Goal: Information Seeking & Learning: Learn about a topic

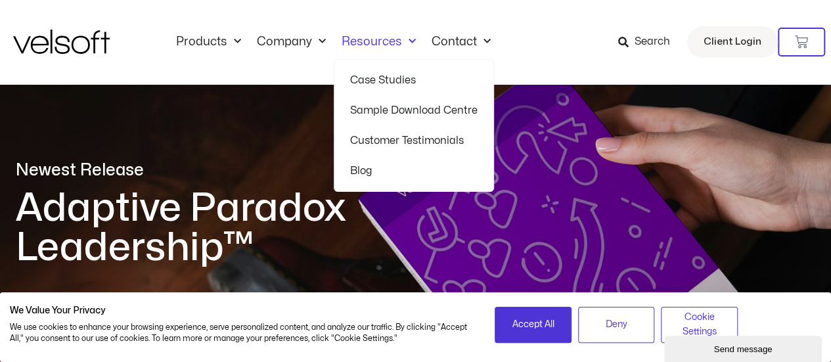
click at [393, 85] on link "Case Studies" at bounding box center [413, 80] width 127 height 30
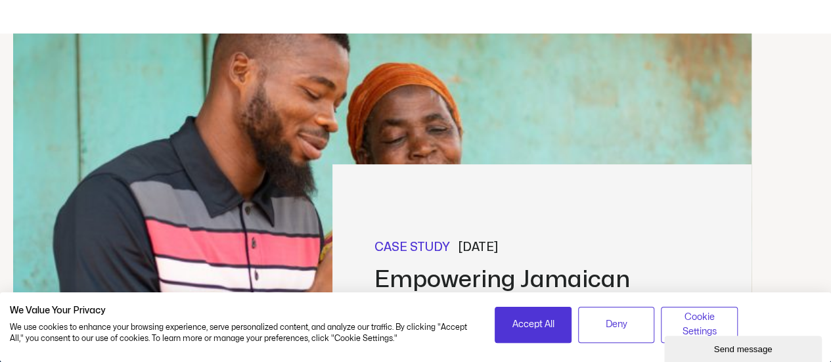
scroll to position [275, 0]
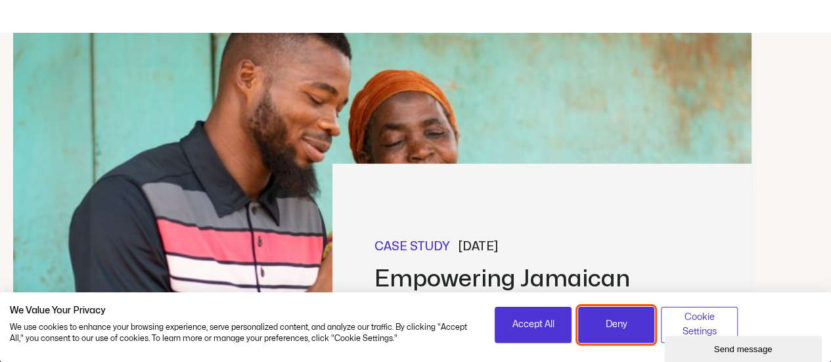
click at [602, 317] on button "Deny" at bounding box center [616, 325] width 77 height 36
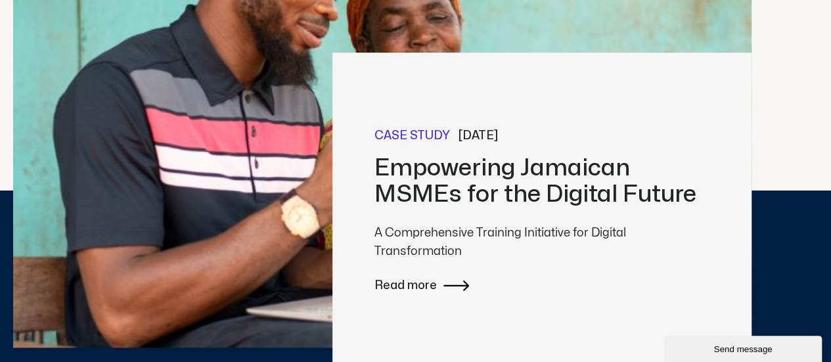
scroll to position [386, 0]
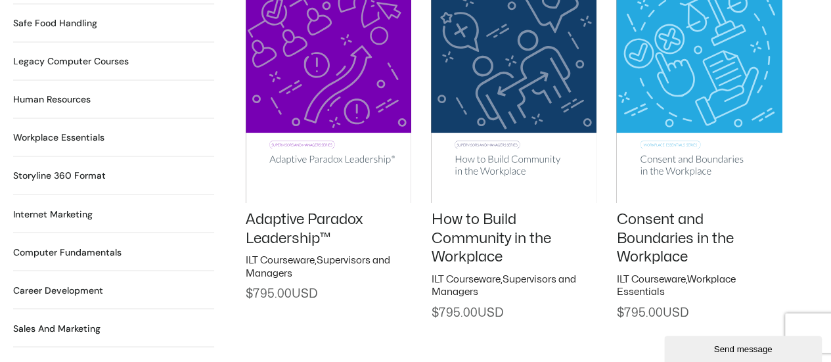
scroll to position [1096, 0]
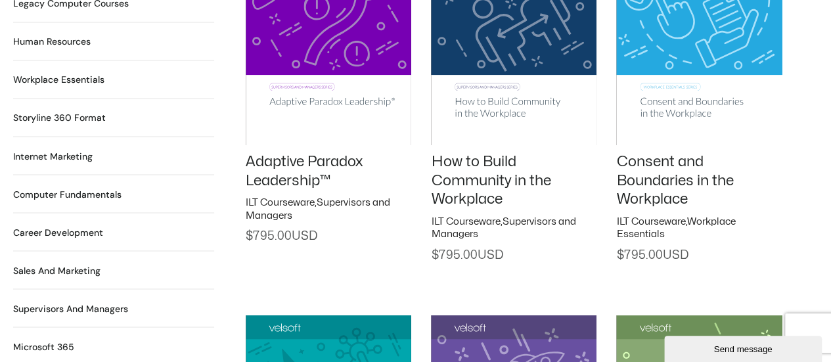
click at [41, 225] on h2 "Career Development 90 Products" at bounding box center [58, 232] width 90 height 14
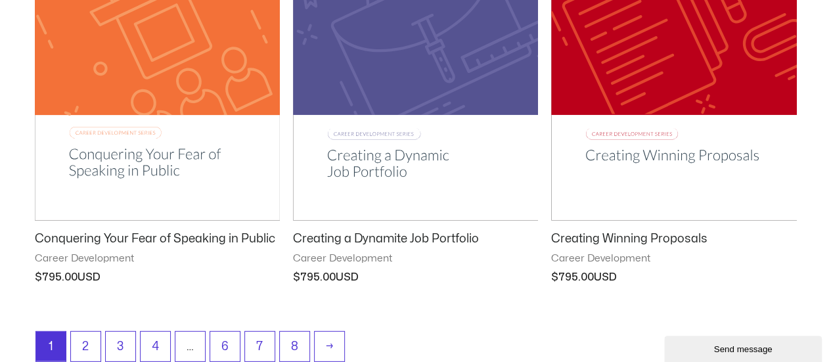
scroll to position [1774, 0]
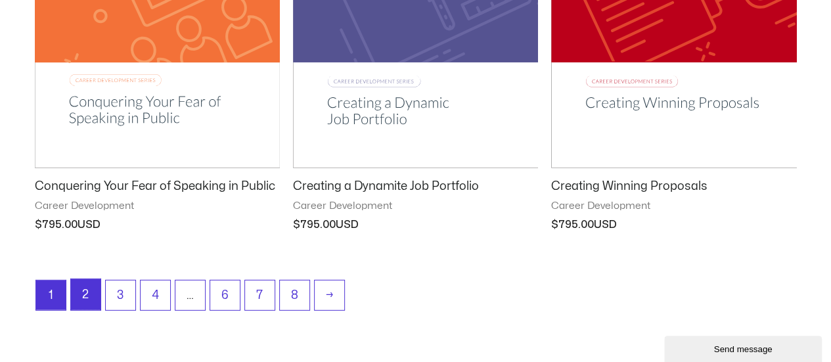
click at [93, 285] on link "2" at bounding box center [86, 294] width 30 height 31
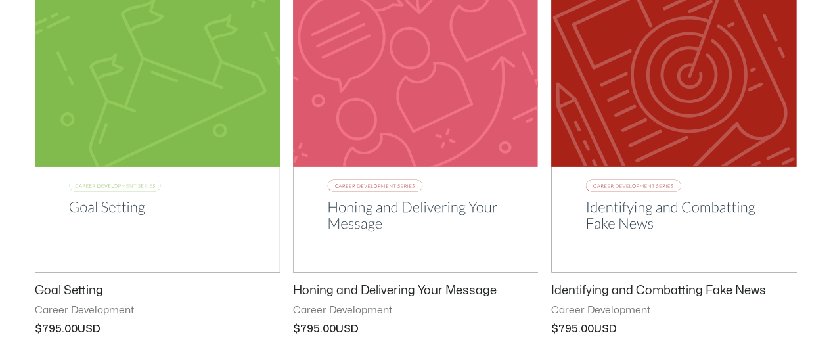
scroll to position [1774, 0]
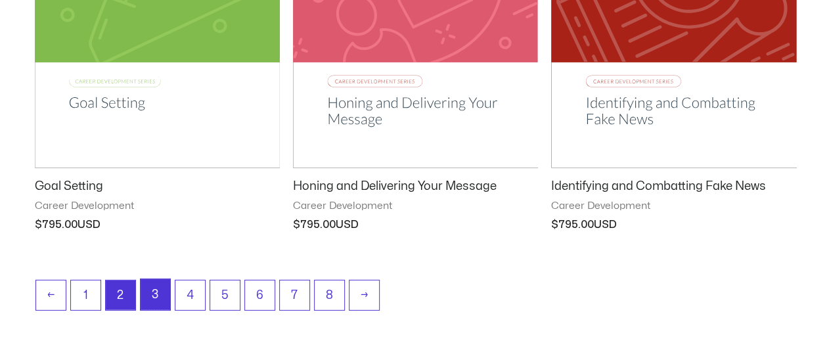
click at [158, 286] on link "3" at bounding box center [156, 294] width 30 height 31
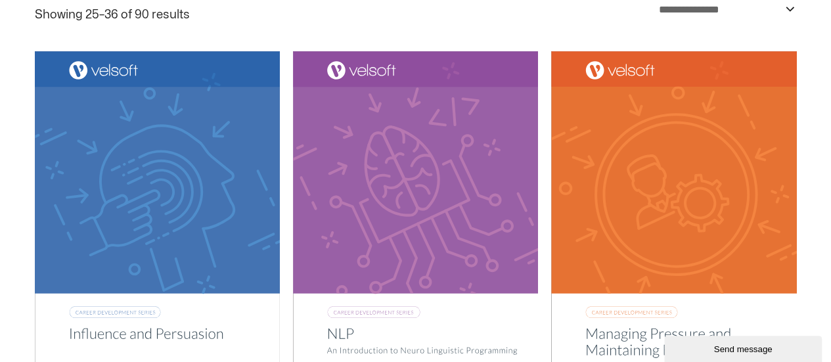
scroll to position [188, 0]
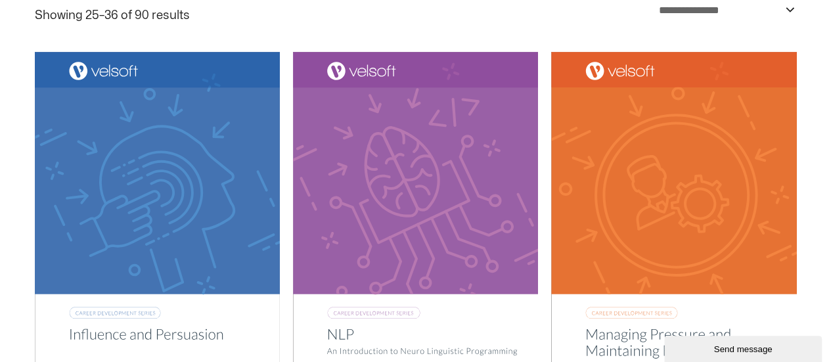
click at [653, 132] on img at bounding box center [673, 226] width 245 height 348
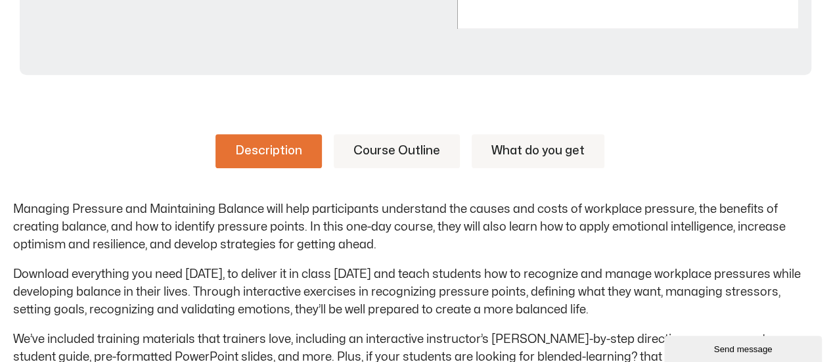
scroll to position [564, 0]
click at [376, 152] on link "Course Outline" at bounding box center [397, 150] width 126 height 34
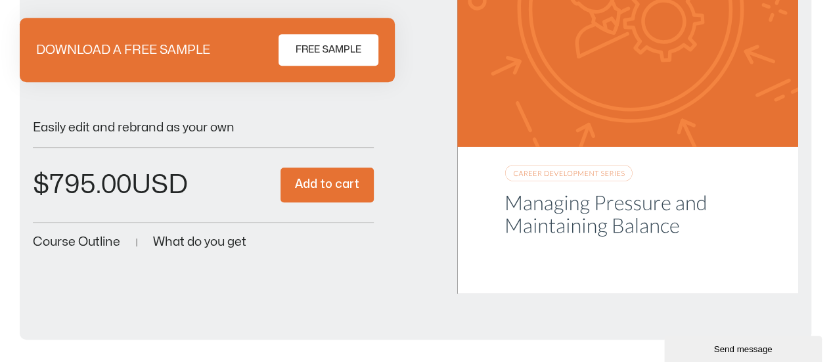
scroll to position [0, 0]
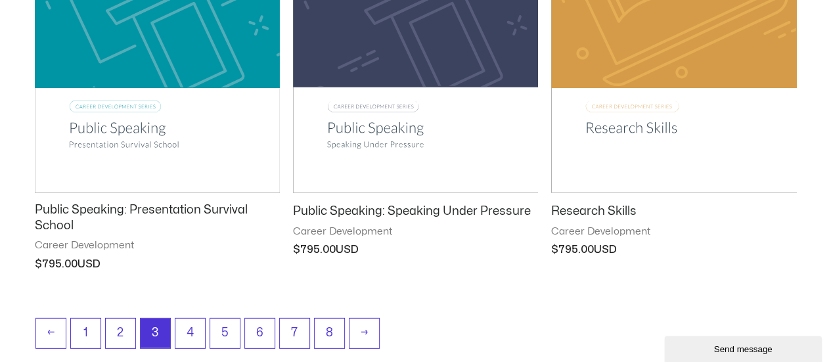
scroll to position [1803, 0]
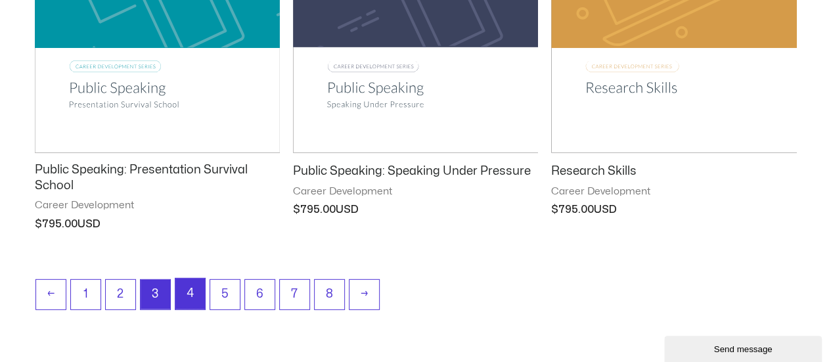
click at [192, 283] on link "4" at bounding box center [190, 294] width 30 height 31
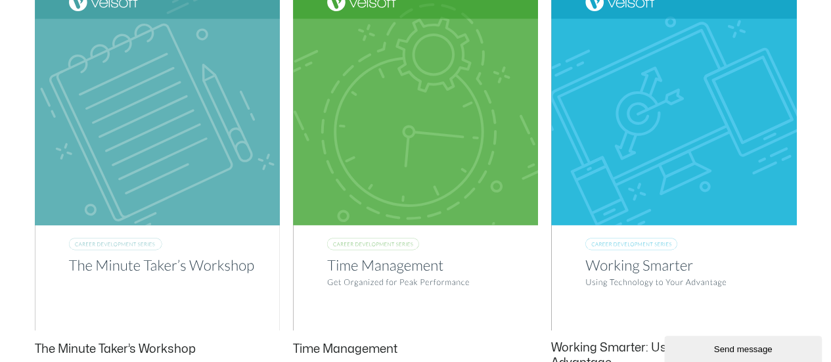
scroll to position [703, 0]
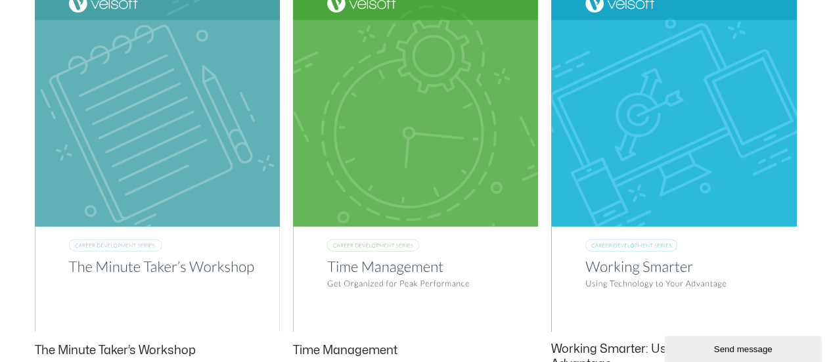
click at [428, 77] on img at bounding box center [415, 158] width 245 height 348
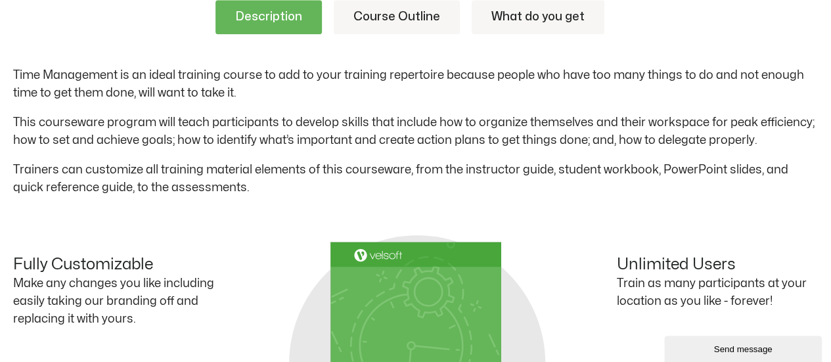
scroll to position [691, 0]
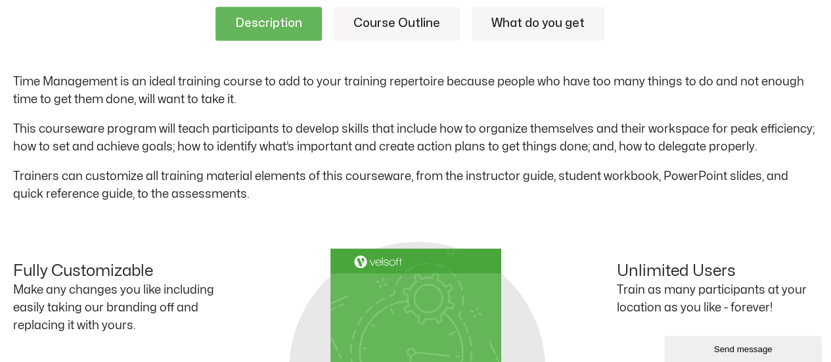
click at [389, 15] on link "Course Outline" at bounding box center [397, 24] width 126 height 34
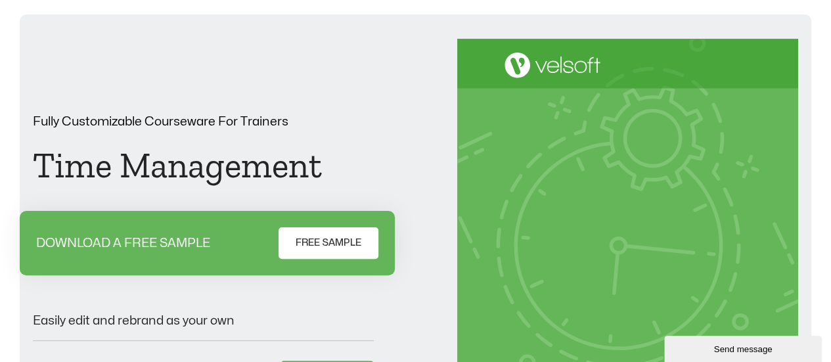
scroll to position [64, 0]
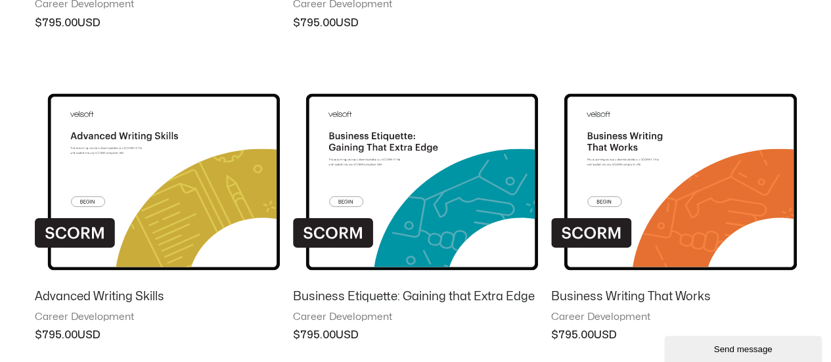
scroll to position [1640, 0]
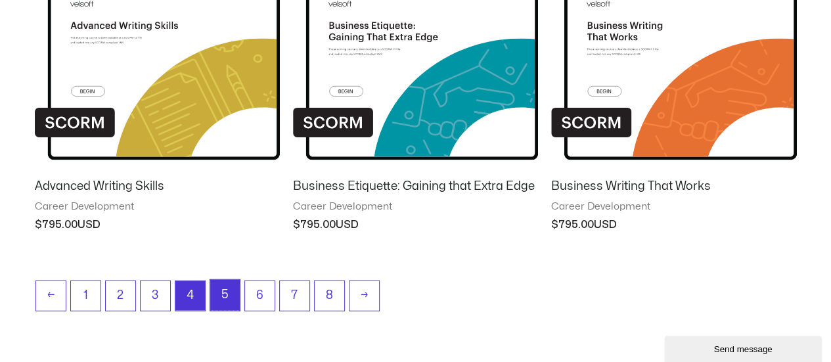
click at [222, 300] on link "5" at bounding box center [225, 295] width 30 height 31
